Goal: Task Accomplishment & Management: Use online tool/utility

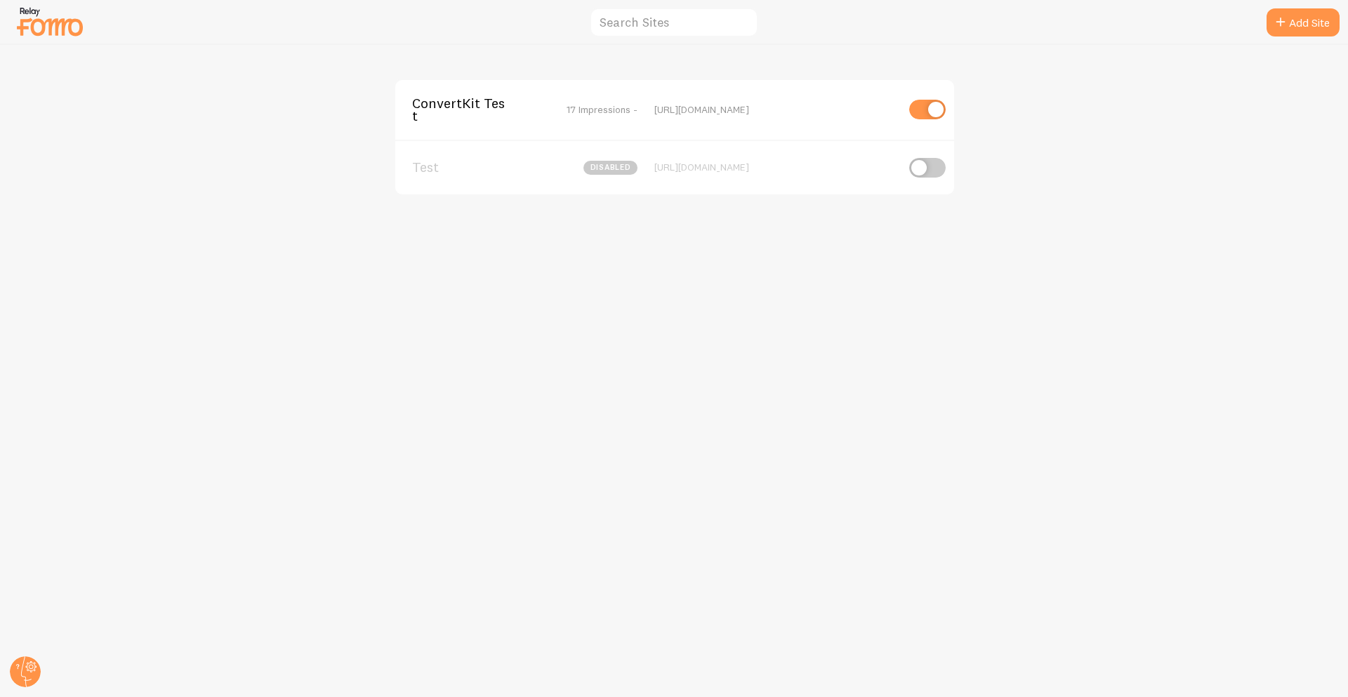
click at [465, 120] on span "ConvertKit Test" at bounding box center [468, 110] width 113 height 26
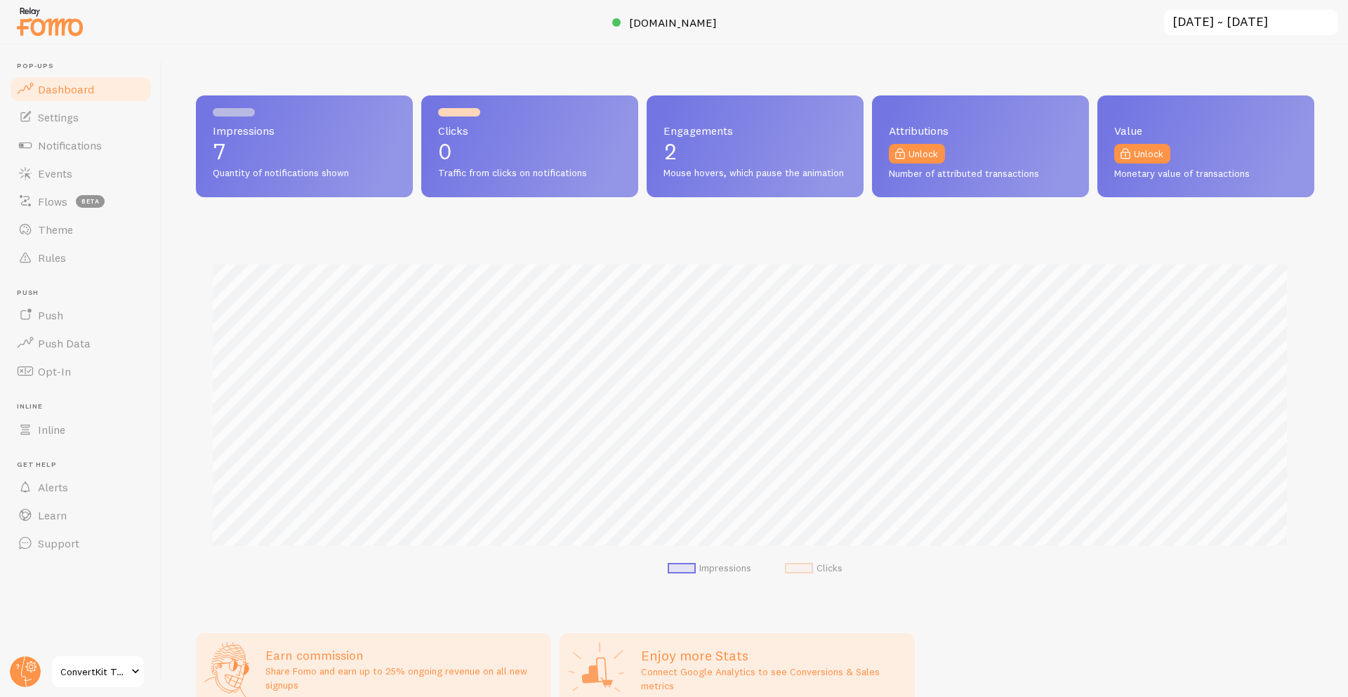
scroll to position [369, 1108]
click at [72, 145] on span "Notifications" at bounding box center [70, 145] width 64 height 14
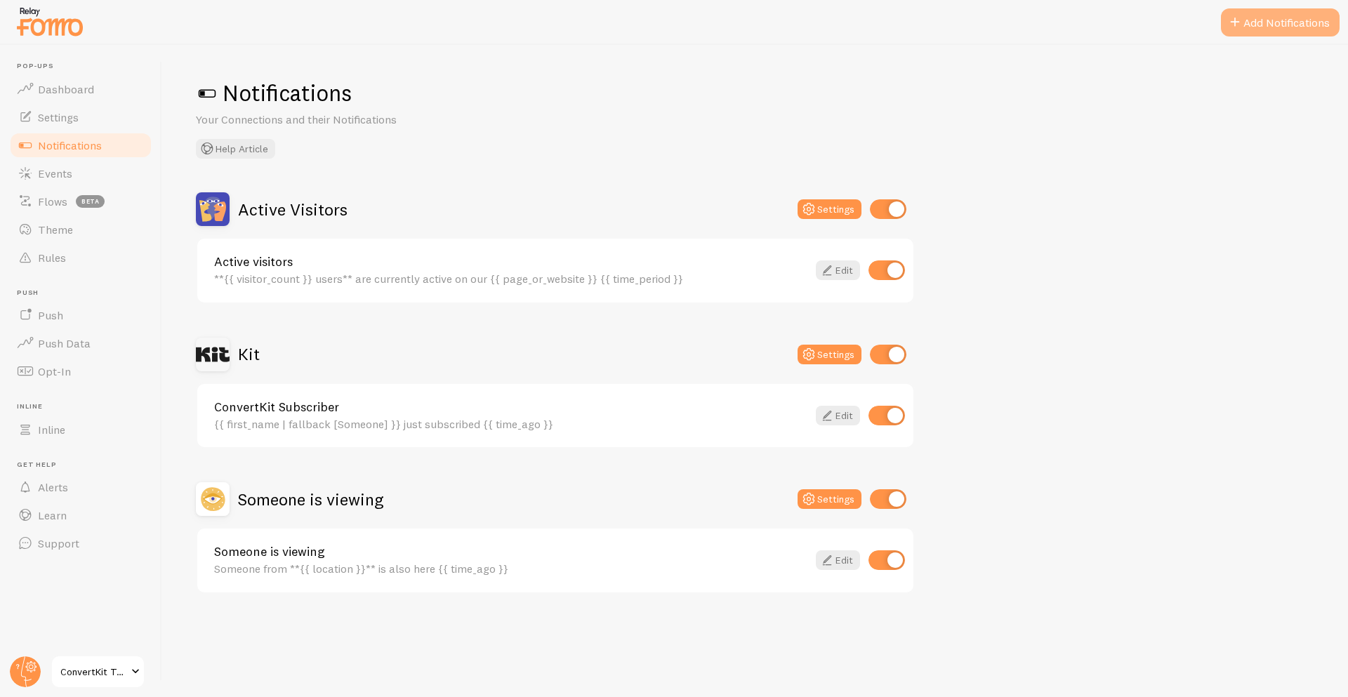
click at [1253, 24] on button "Add Notifications" at bounding box center [1280, 22] width 119 height 28
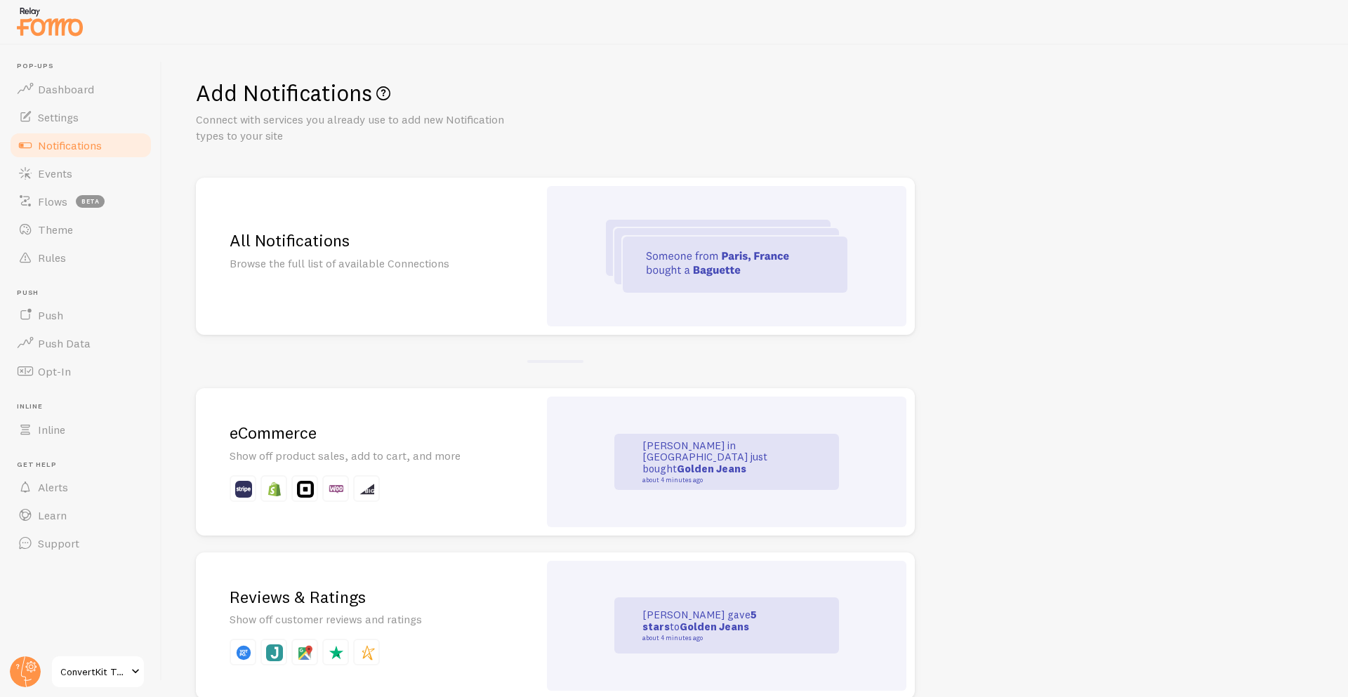
click at [322, 449] on p "Show off product sales, add to cart, and more" at bounding box center [367, 456] width 275 height 16
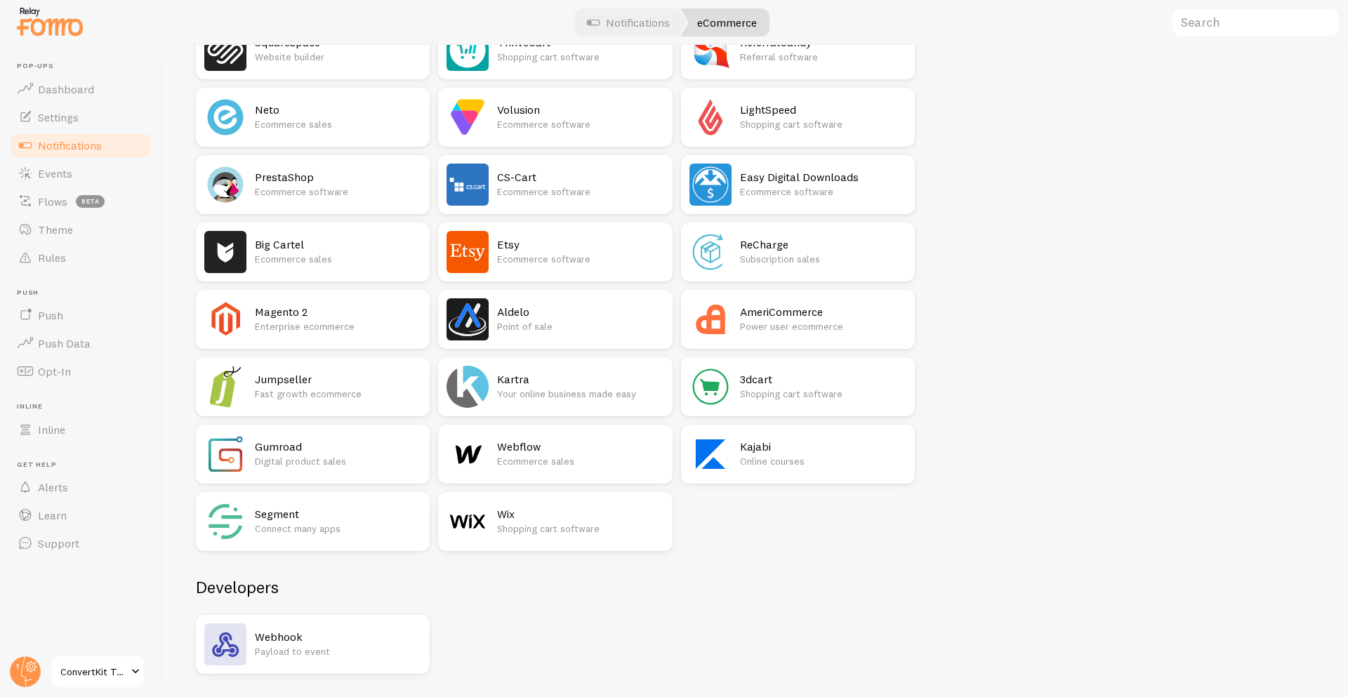
scroll to position [751, 0]
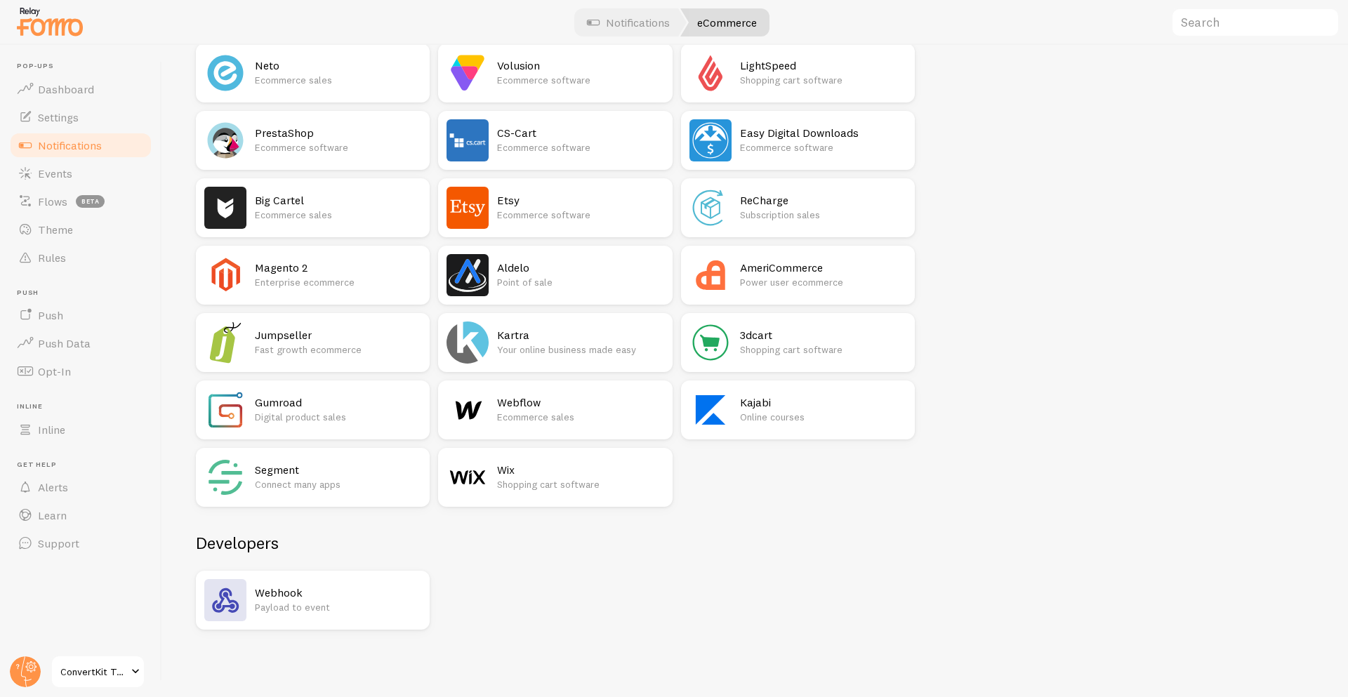
click at [529, 485] on p "Shopping cart software" at bounding box center [580, 484] width 166 height 14
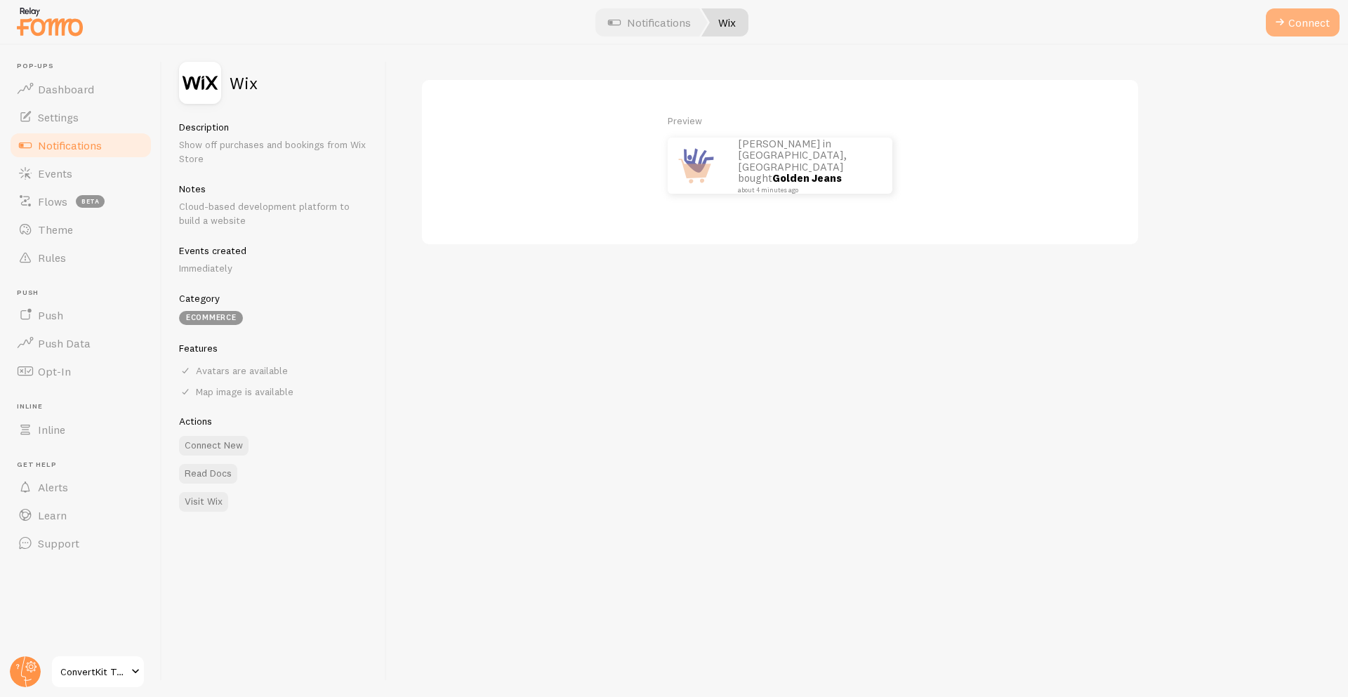
click at [1295, 11] on button "Connect" at bounding box center [1303, 22] width 74 height 28
click at [1279, 23] on span at bounding box center [1280, 22] width 17 height 17
click at [1273, 30] on span at bounding box center [1280, 22] width 17 height 17
click at [1008, 526] on div "Preview John in San Francisco, United States bought Golden Jeans about 4 minute…" at bounding box center [867, 371] width 961 height 652
click at [1275, 20] on span at bounding box center [1280, 22] width 17 height 17
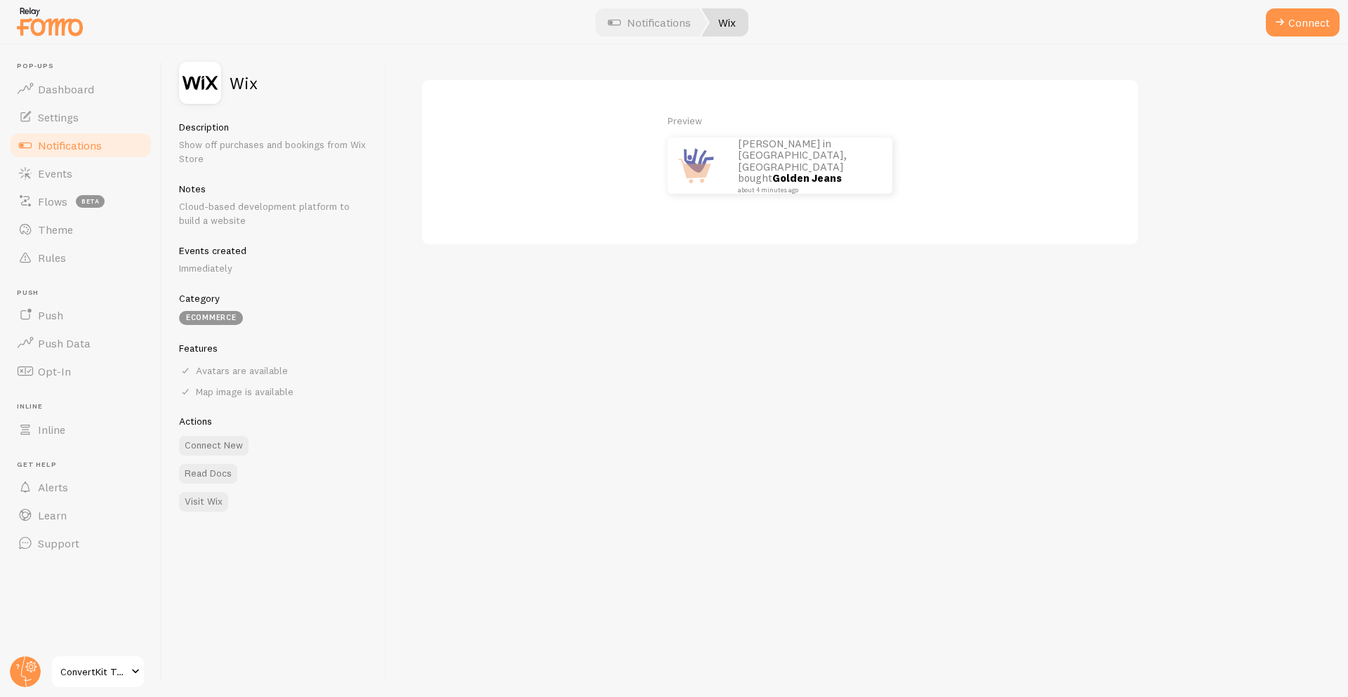
click at [791, 393] on div "Preview John in San Francisco, United States bought Golden Jeans about 4 minute…" at bounding box center [867, 371] width 961 height 652
click at [1319, 24] on button "Connect" at bounding box center [1303, 22] width 74 height 28
click at [1277, 28] on span at bounding box center [1280, 22] width 17 height 17
click at [716, 416] on div "Preview John in San Francisco, United States bought Golden Jeans about 4 minute…" at bounding box center [867, 371] width 961 height 652
click at [1306, 29] on button "Connect" at bounding box center [1303, 22] width 74 height 28
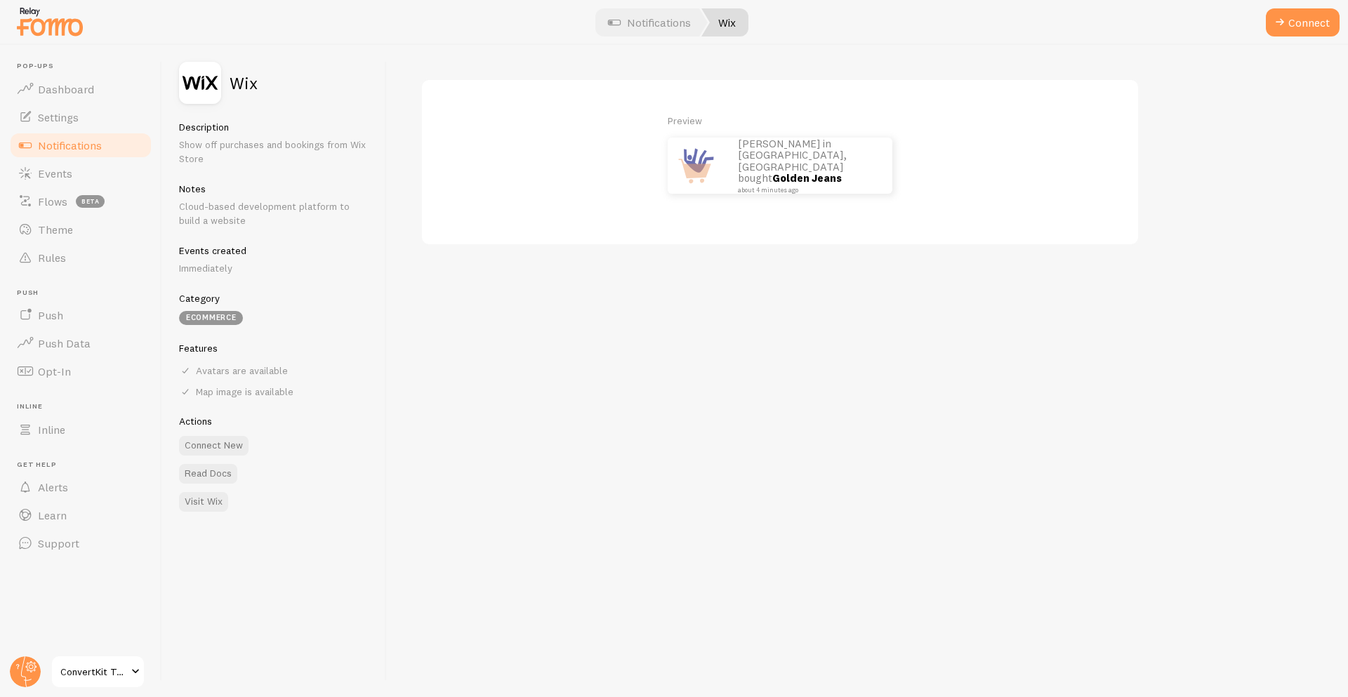
click at [1063, 277] on div "Preview John in San Francisco, United States bought Golden Jeans about 4 minute…" at bounding box center [867, 371] width 961 height 652
click at [842, 365] on div "Preview John in San Francisco, United States bought Golden Jeans about 4 minute…" at bounding box center [867, 371] width 961 height 652
click at [1283, 30] on span at bounding box center [1280, 22] width 17 height 17
click at [1288, 27] on button "Connect" at bounding box center [1303, 22] width 74 height 28
click at [605, 364] on div "Preview John in San Francisco, United States bought Golden Jeans about 4 minute…" at bounding box center [867, 371] width 961 height 652
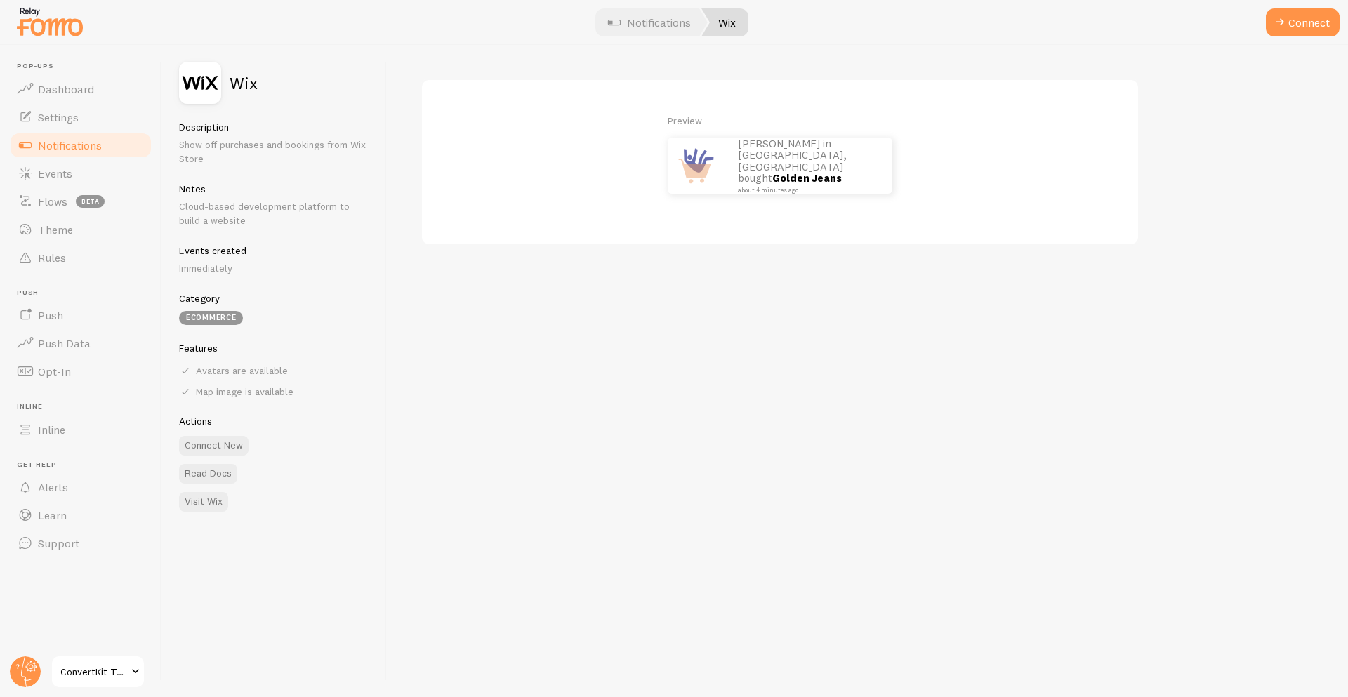
click at [1285, 37] on div at bounding box center [674, 22] width 1348 height 45
click at [1286, 29] on span at bounding box center [1280, 22] width 17 height 17
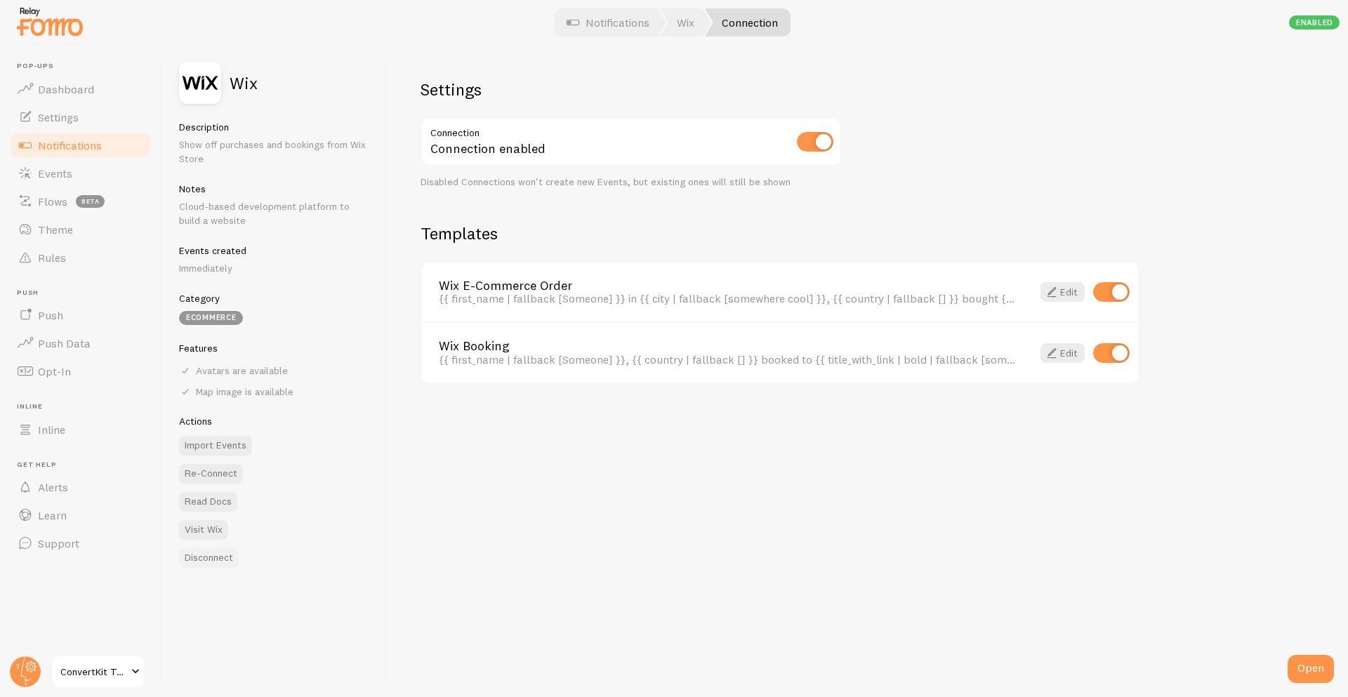
click at [215, 562] on button "Disconnect" at bounding box center [209, 558] width 60 height 20
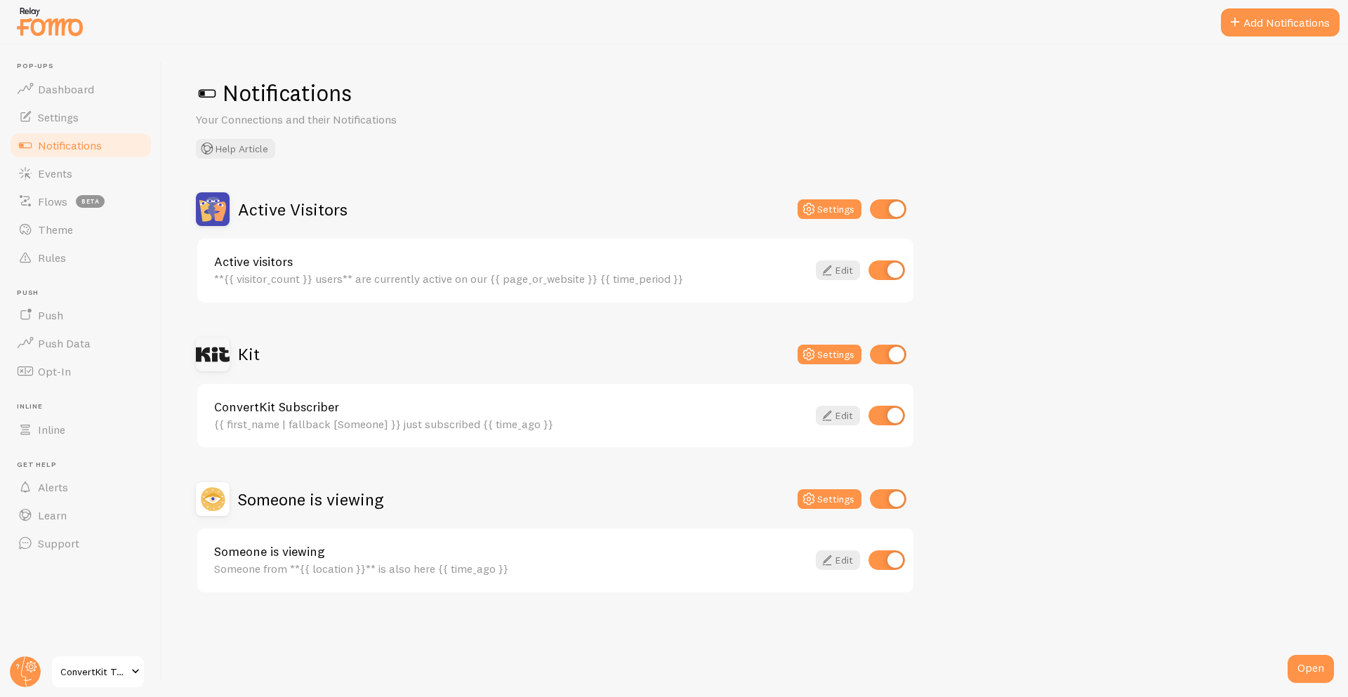
click at [448, 174] on div "Notifications Your Connections and their Notifications Help Article Active Visi…" at bounding box center [755, 371] width 1186 height 652
click at [1275, 32] on button "Add Notifications" at bounding box center [1280, 22] width 119 height 28
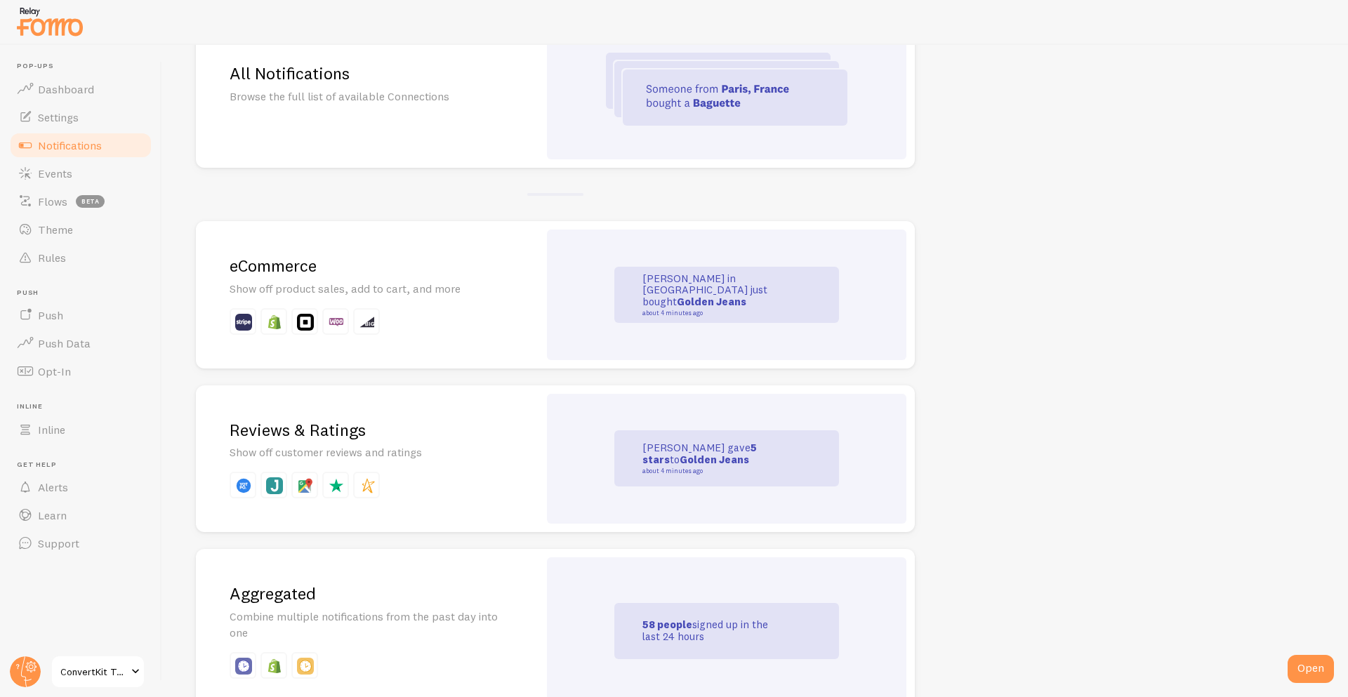
scroll to position [169, 0]
click at [279, 277] on div "eCommerce Show off product sales, add to cart, and more" at bounding box center [367, 293] width 343 height 147
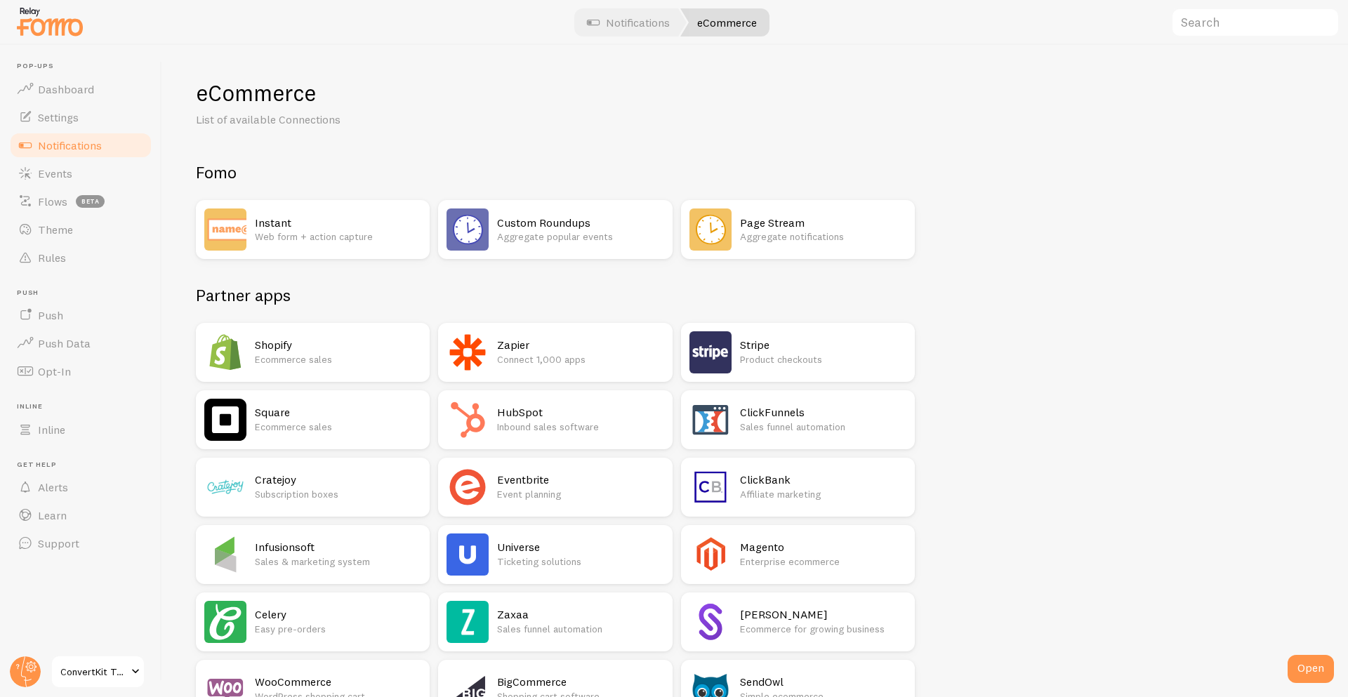
scroll to position [751, 0]
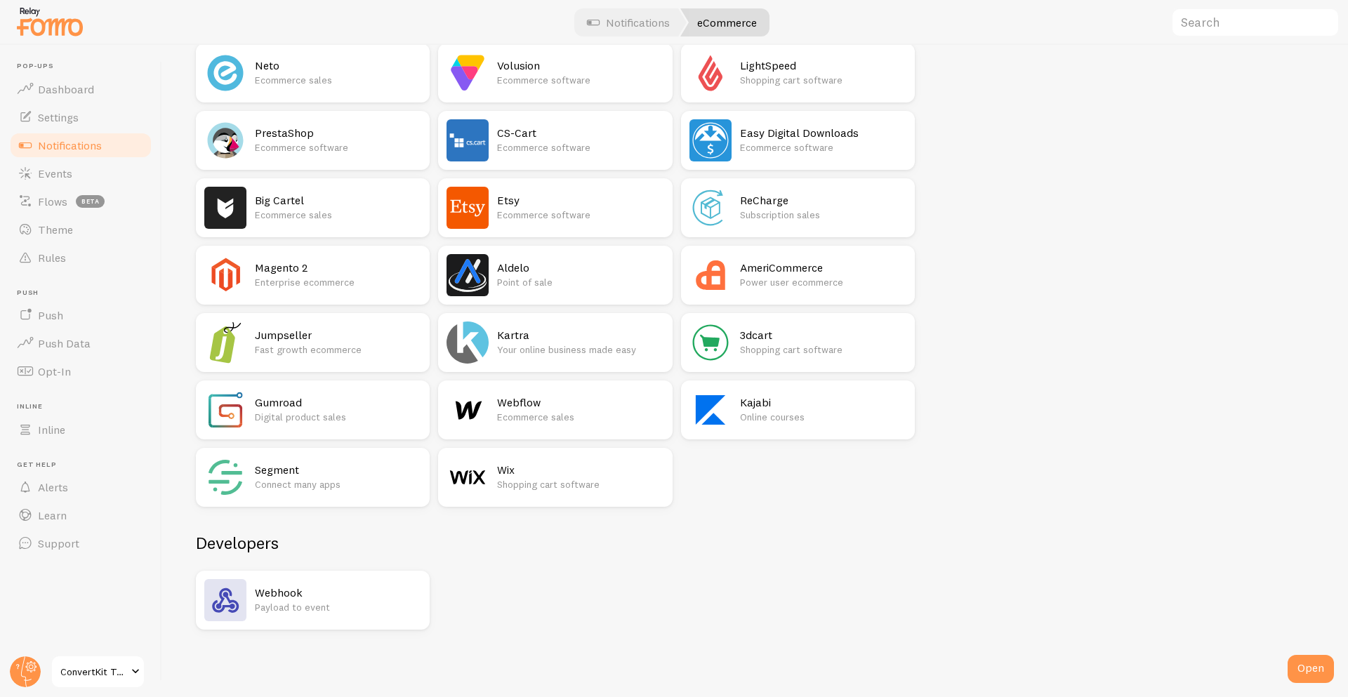
click at [569, 485] on p "Shopping cart software" at bounding box center [580, 484] width 166 height 14
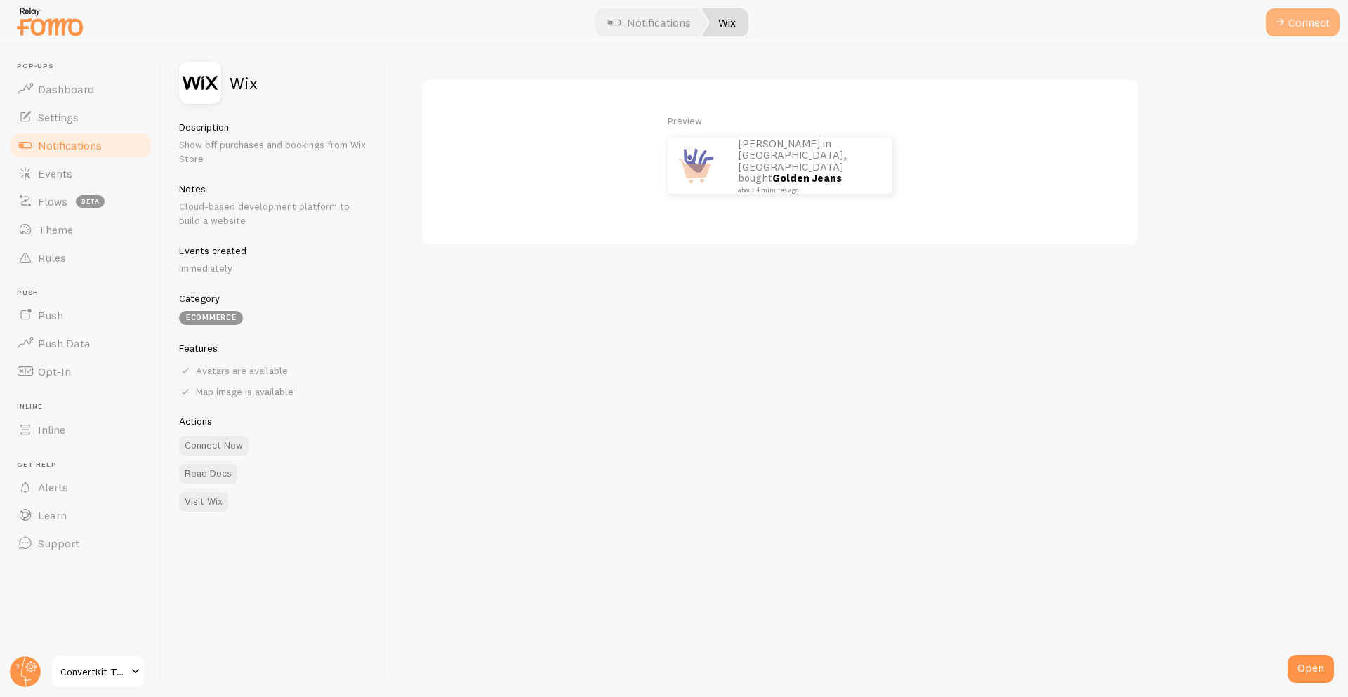
click at [1276, 18] on span at bounding box center [1280, 22] width 17 height 17
click at [1305, 15] on button "Connect" at bounding box center [1303, 22] width 74 height 28
click at [1290, 26] on button "Connect" at bounding box center [1303, 22] width 74 height 28
click at [727, 253] on div "Preview John in San Francisco, United States bought Golden Jeans about 4 minute…" at bounding box center [867, 371] width 961 height 652
click at [1326, 27] on button "Connect" at bounding box center [1303, 22] width 74 height 28
